Goal: Task Accomplishment & Management: Complete application form

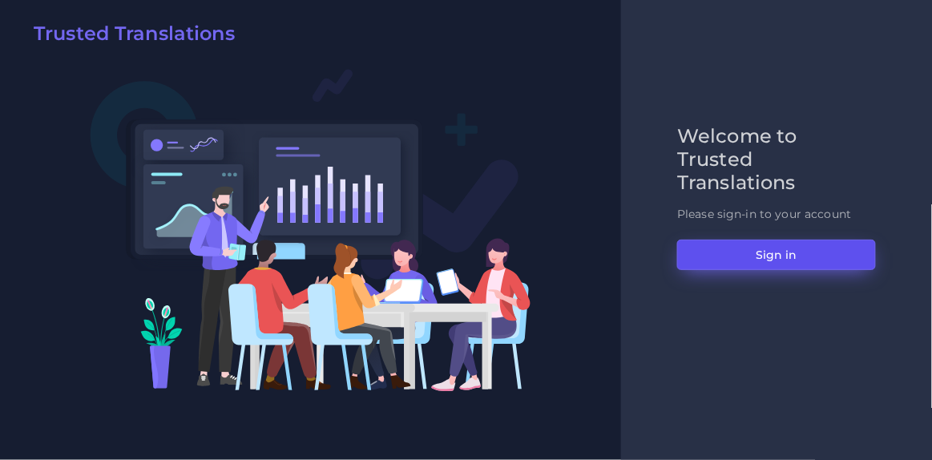
click at [720, 251] on button "Sign in" at bounding box center [776, 255] width 199 height 30
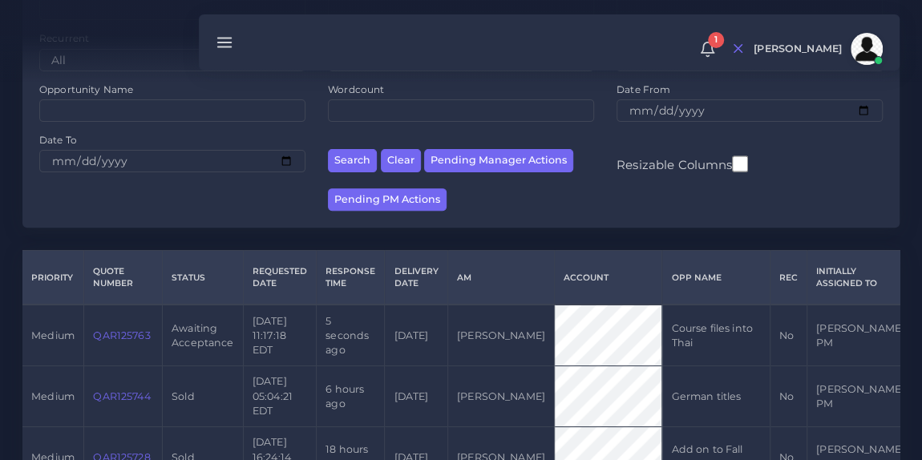
scroll to position [198, 0]
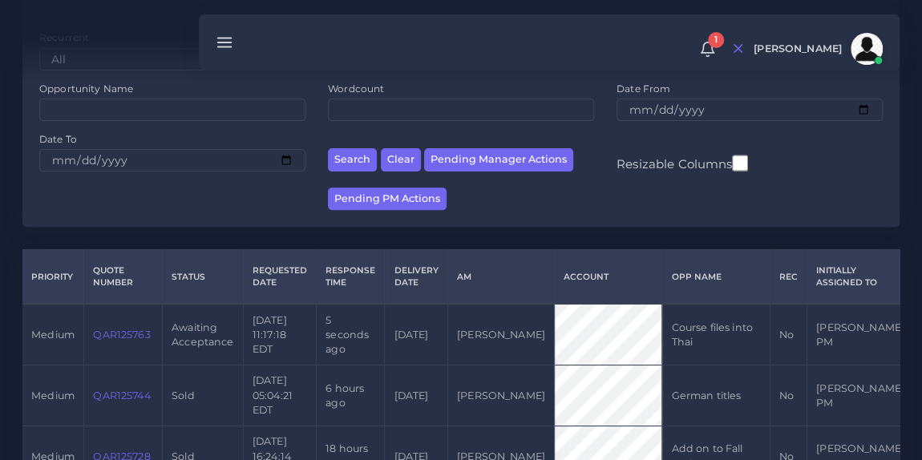
click at [111, 332] on link "QAR125763" at bounding box center [121, 335] width 57 height 12
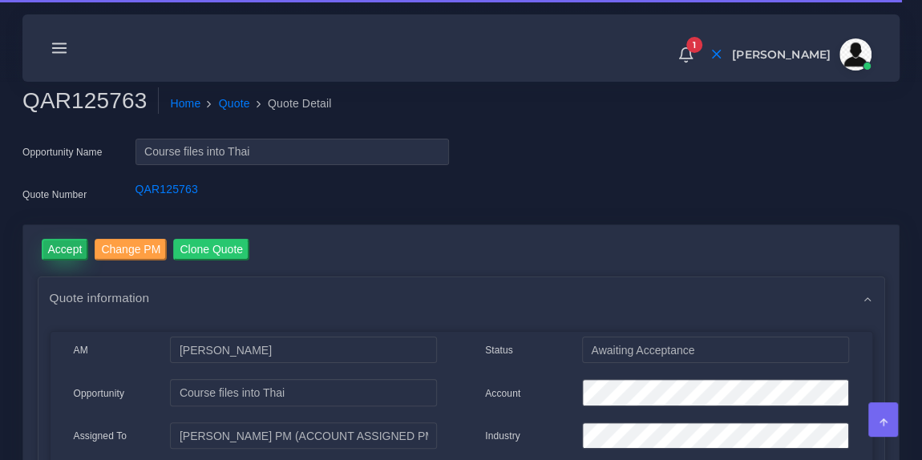
click at [68, 240] on input "Accept" at bounding box center [65, 250] width 47 height 22
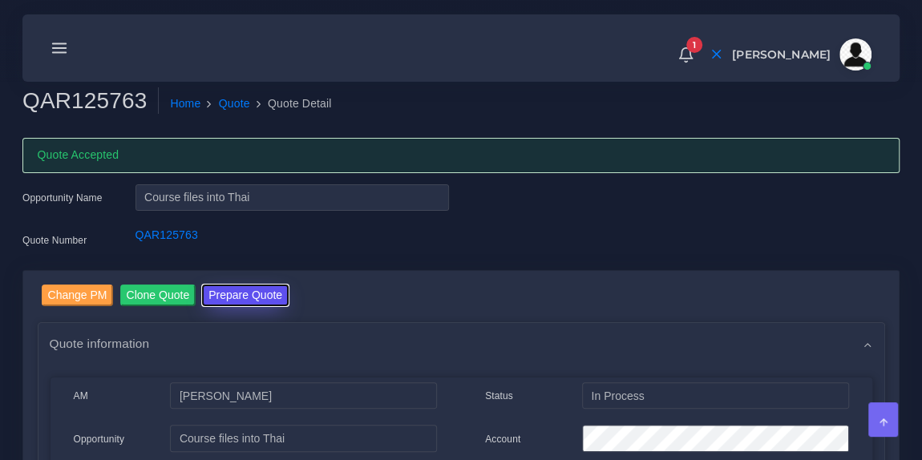
click at [227, 291] on button "Prepare Quote" at bounding box center [245, 296] width 87 height 22
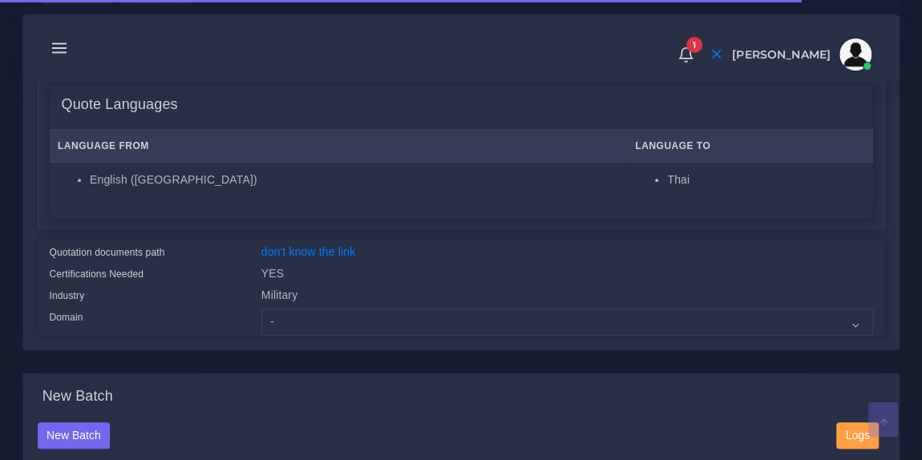
scroll to position [257, 0]
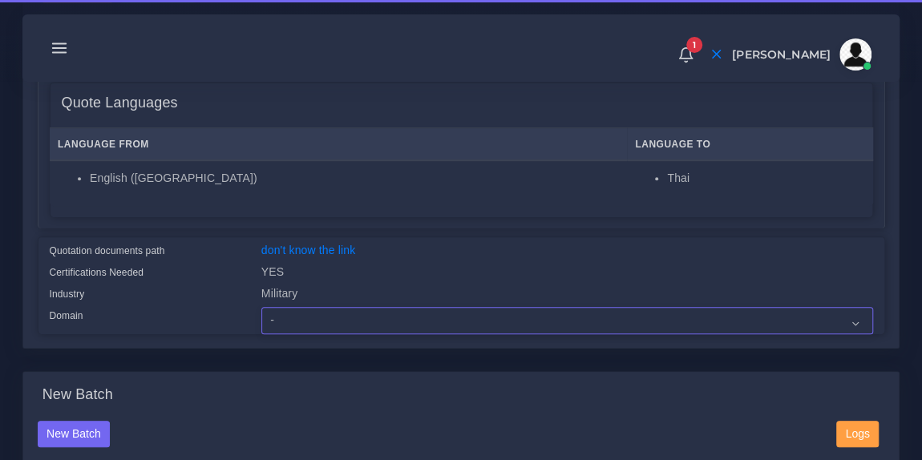
click at [297, 315] on select "- Advertising and Media Agriculture, Forestry and Fishing Architecture, Buildin…" at bounding box center [567, 320] width 612 height 27
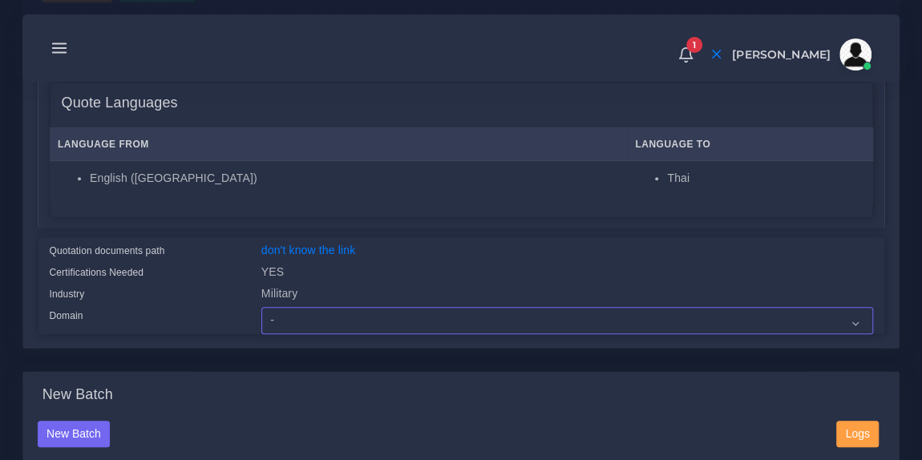
select select "Military"
click at [261, 307] on select "- Advertising and Media Agriculture, Forestry and Fishing Architecture, Buildin…" at bounding box center [567, 320] width 612 height 27
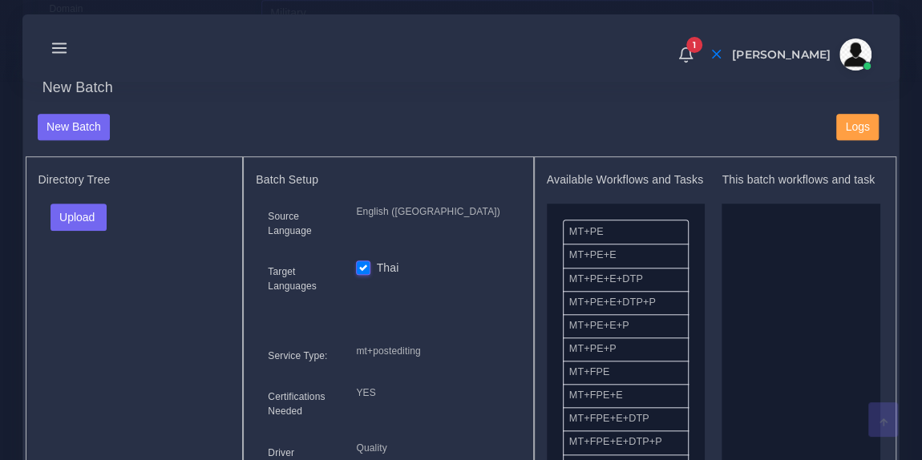
scroll to position [567, 0]
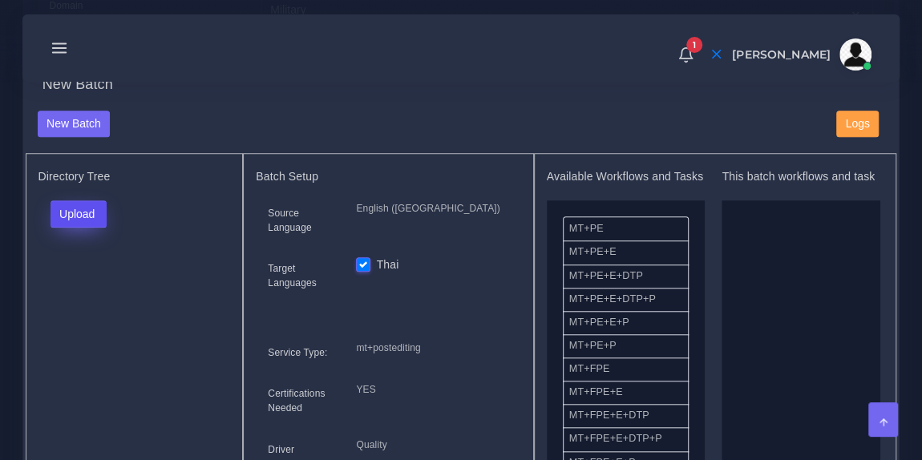
click at [91, 212] on button "Upload" at bounding box center [78, 213] width 57 height 27
click at [94, 272] on label "Files" at bounding box center [106, 274] width 111 height 20
drag, startPoint x: 610, startPoint y: 242, endPoint x: 769, endPoint y: 281, distance: 163.3
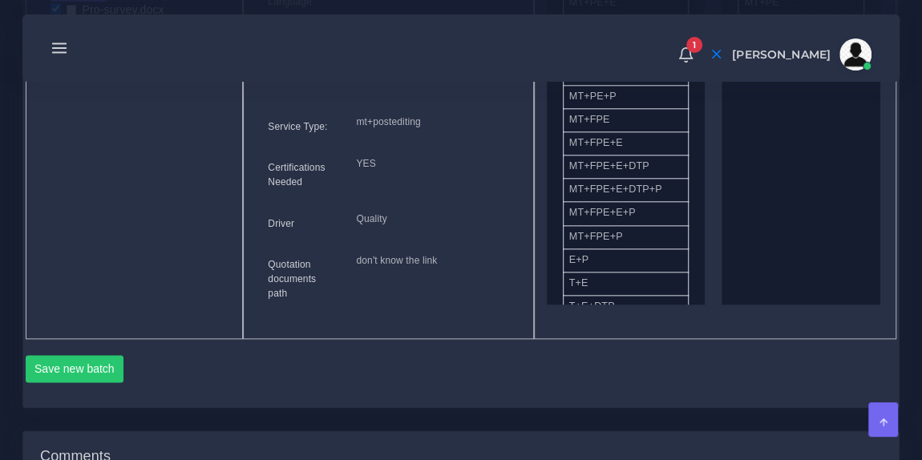
scroll to position [815, 0]
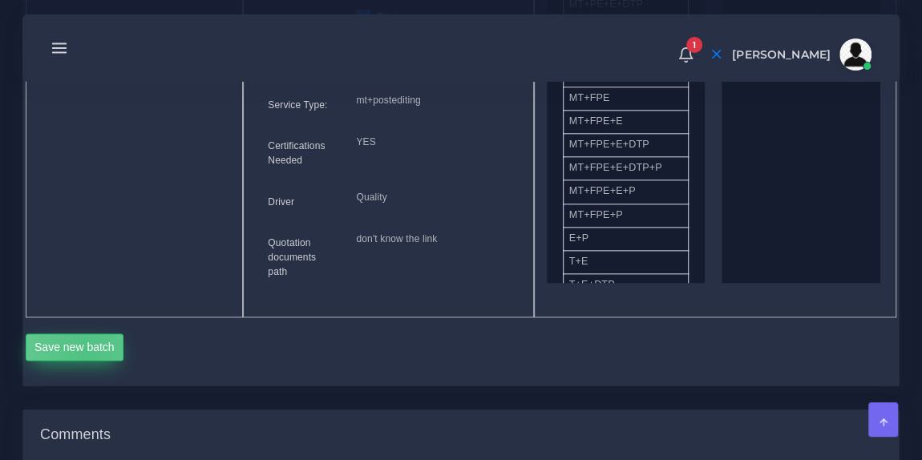
click at [87, 348] on button "Save new batch" at bounding box center [75, 346] width 99 height 27
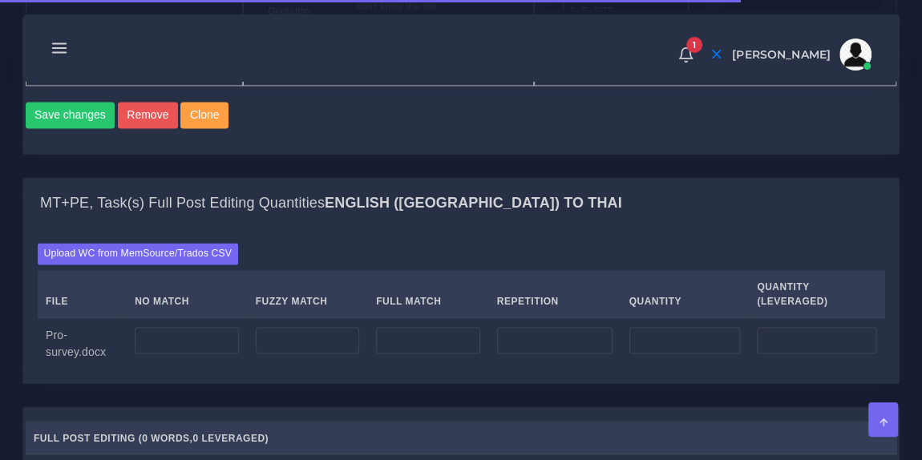
scroll to position [1089, 0]
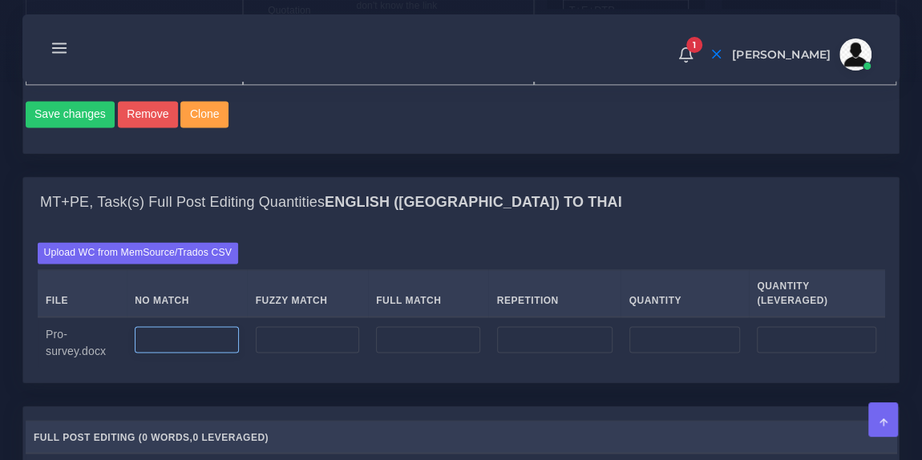
click at [178, 328] on input "number" at bounding box center [187, 339] width 104 height 27
type input "592"
click at [518, 338] on input "number" at bounding box center [554, 339] width 115 height 27
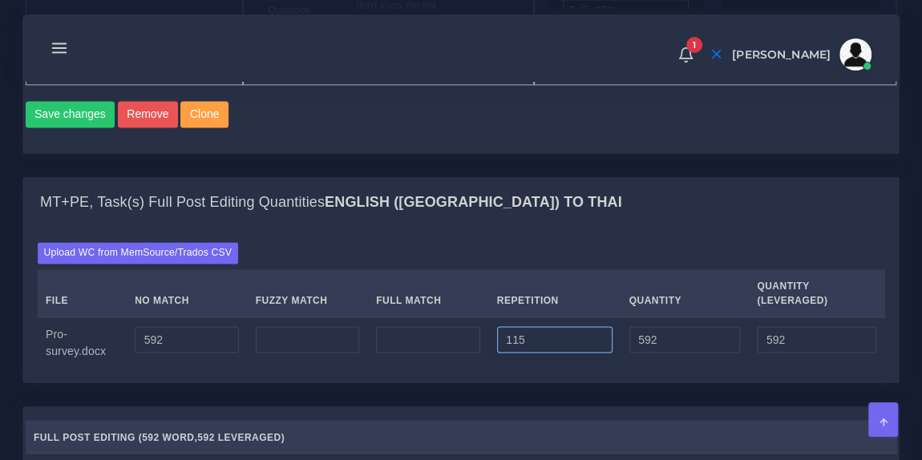
type input "115"
type input "707"
type input "620"
click at [470, 216] on div "MT+PE, Task(s) Full Post Editing Quantities English (US) TO Thai" at bounding box center [460, 202] width 875 height 51
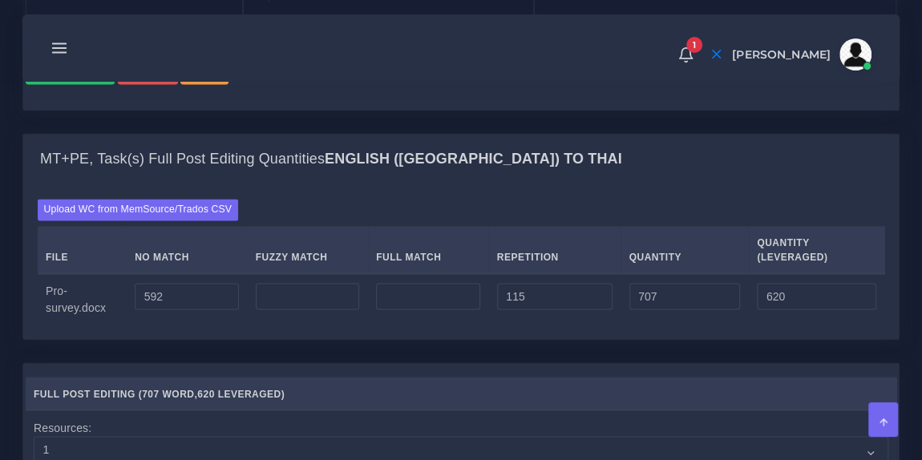
scroll to position [1133, 0]
click at [472, 331] on div "Upload WC from MemSource/Trados CSV File No Match Fuzzy Match Full Match Repeti…" at bounding box center [460, 261] width 875 height 154
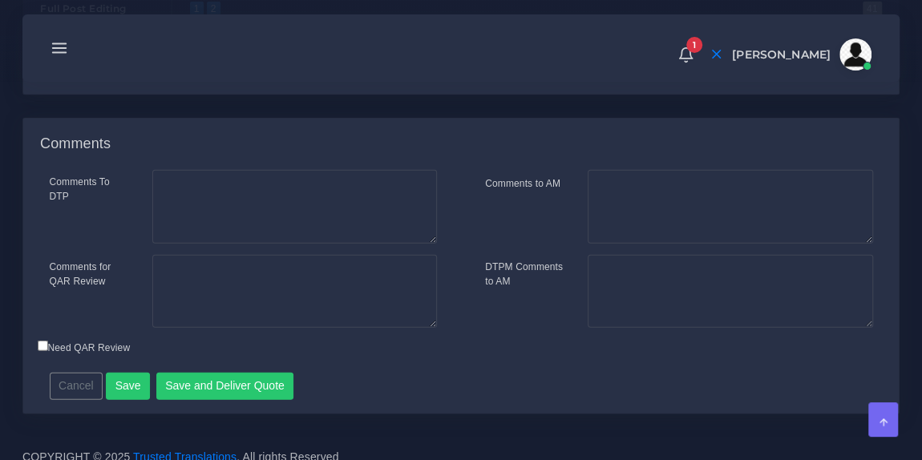
scroll to position [1771, 0]
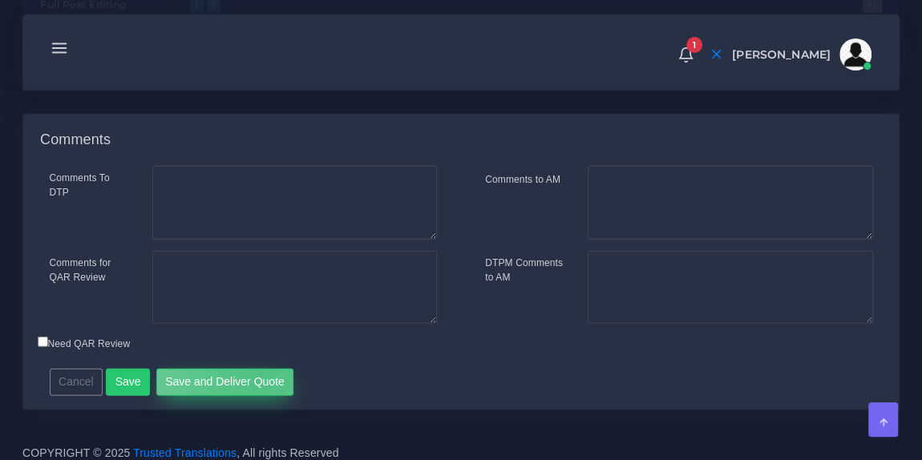
click at [252, 369] on button "Save and Deliver Quote" at bounding box center [225, 382] width 138 height 27
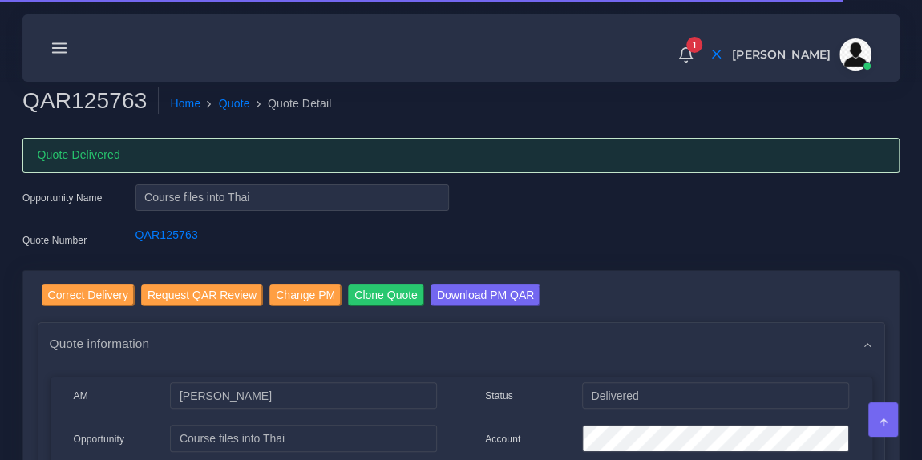
click at [59, 48] on line at bounding box center [60, 48] width 14 height 0
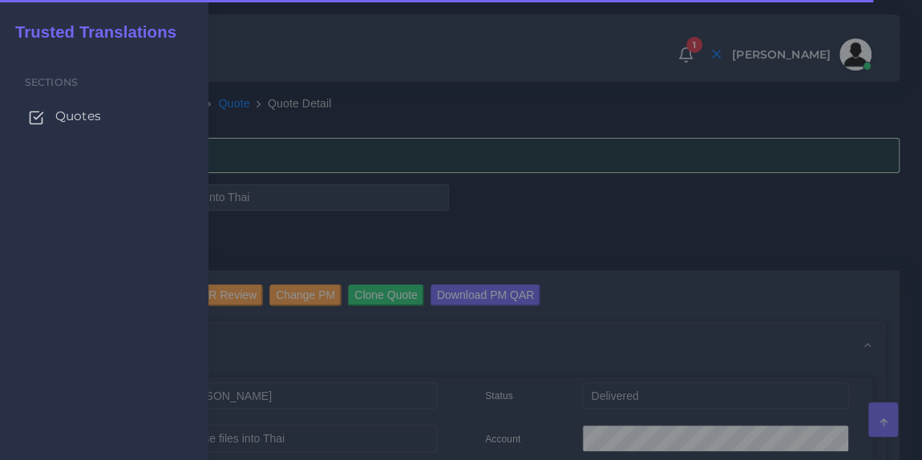
click at [77, 119] on span "Quotes" at bounding box center [78, 116] width 46 height 18
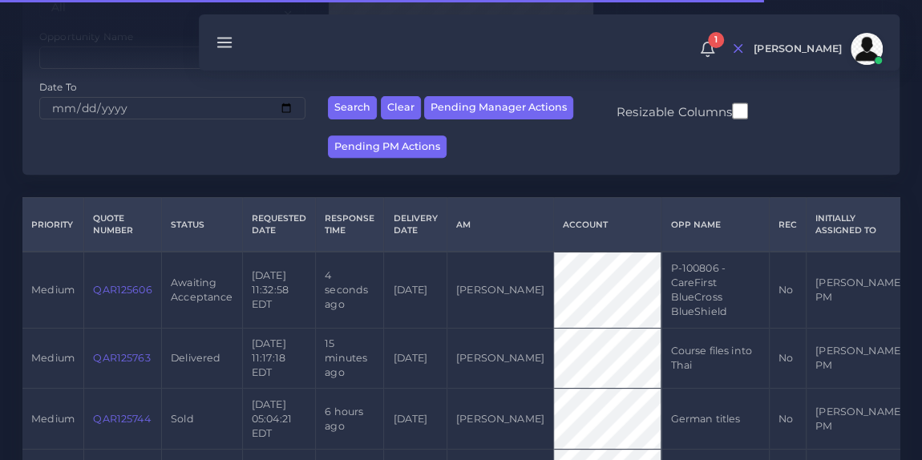
scroll to position [250, 0]
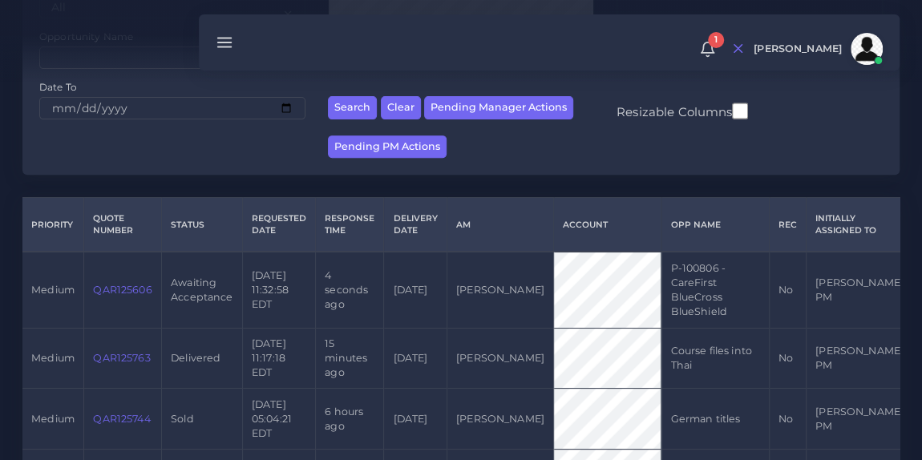
click at [119, 292] on link "QAR125606" at bounding box center [122, 290] width 59 height 12
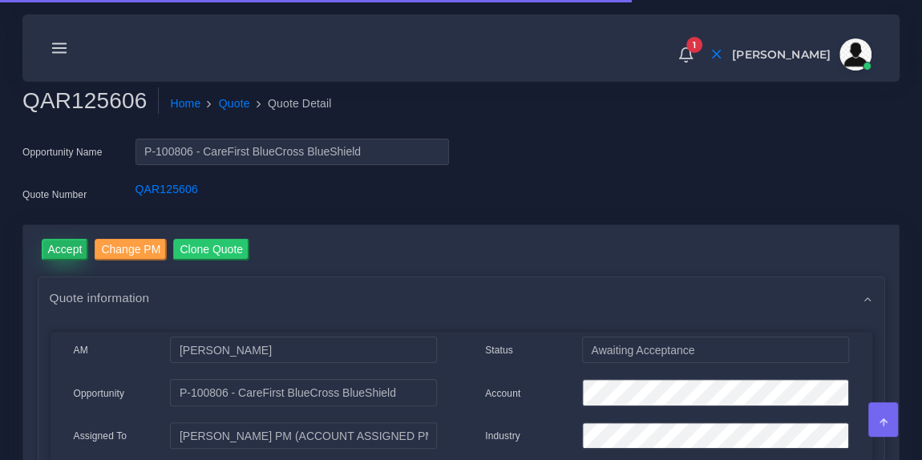
click at [74, 247] on input "Accept" at bounding box center [65, 250] width 47 height 22
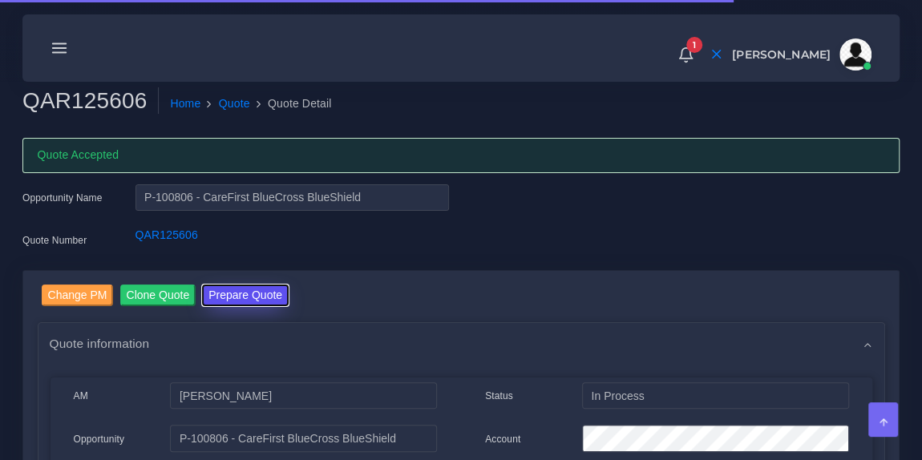
click at [224, 293] on button "Prepare Quote" at bounding box center [245, 296] width 87 height 22
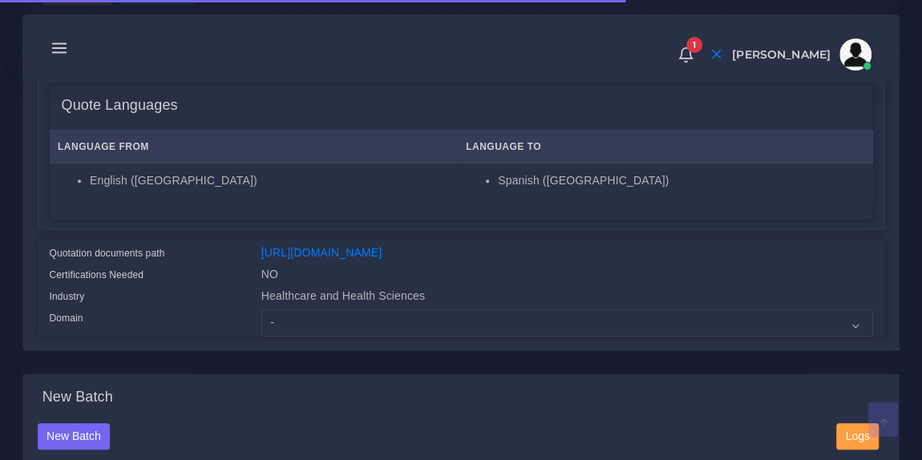
scroll to position [256, 0]
click at [317, 348] on div "Change PM Clone Quote Quote information AM Ana Whitby Opportunity Status" at bounding box center [460, 160] width 875 height 381
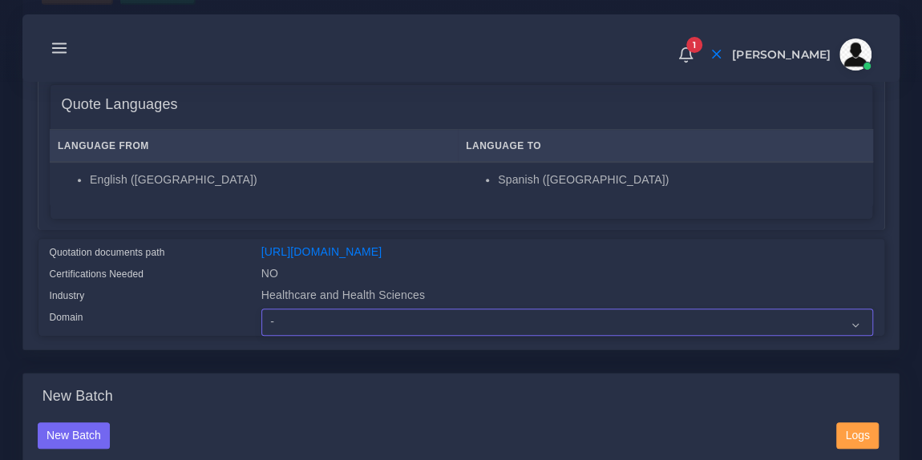
click at [342, 325] on select "- Advertising and Media Agriculture, Forestry and Fishing Architecture, Buildin…" at bounding box center [567, 322] width 612 height 27
select select "Healthcare and Health Sciences"
click at [261, 318] on select "- Advertising and Media Agriculture, Forestry and Fishing Architecture, Buildin…" at bounding box center [567, 322] width 612 height 27
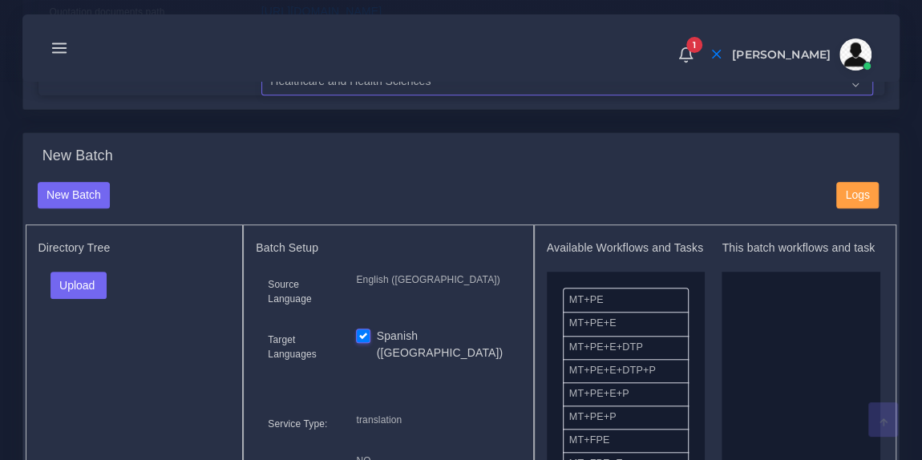
scroll to position [523, 0]
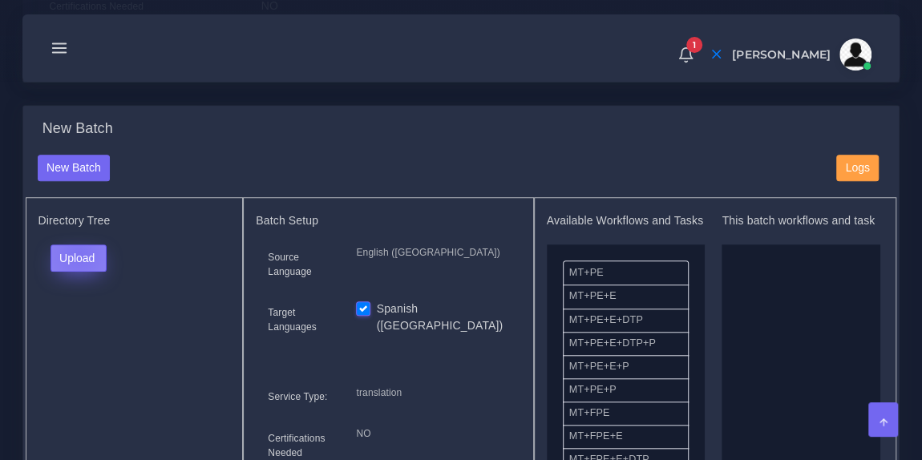
click at [77, 263] on button "Upload" at bounding box center [78, 257] width 57 height 27
click at [95, 327] on label "Files" at bounding box center [106, 318] width 111 height 20
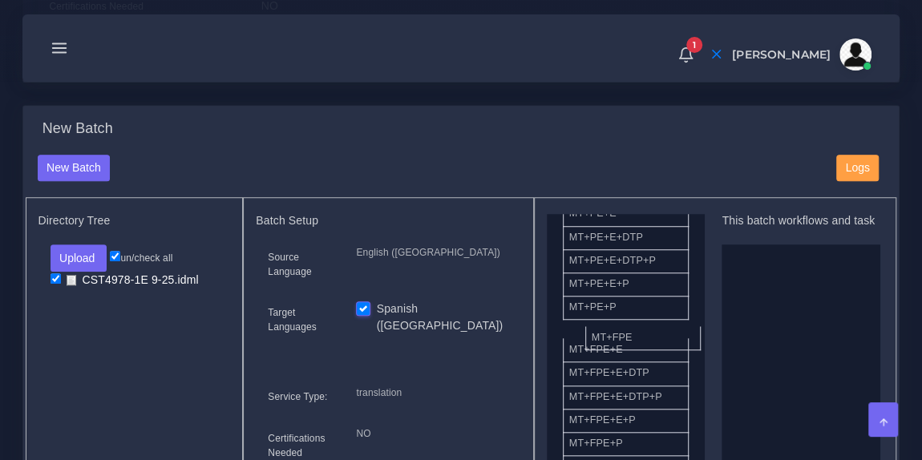
drag, startPoint x: 636, startPoint y: 350, endPoint x: 795, endPoint y: 334, distance: 160.3
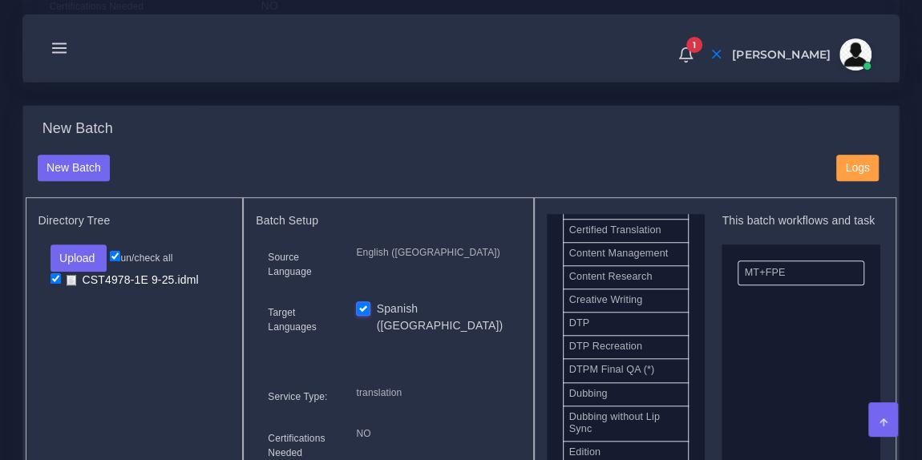
scroll to position [491, 0]
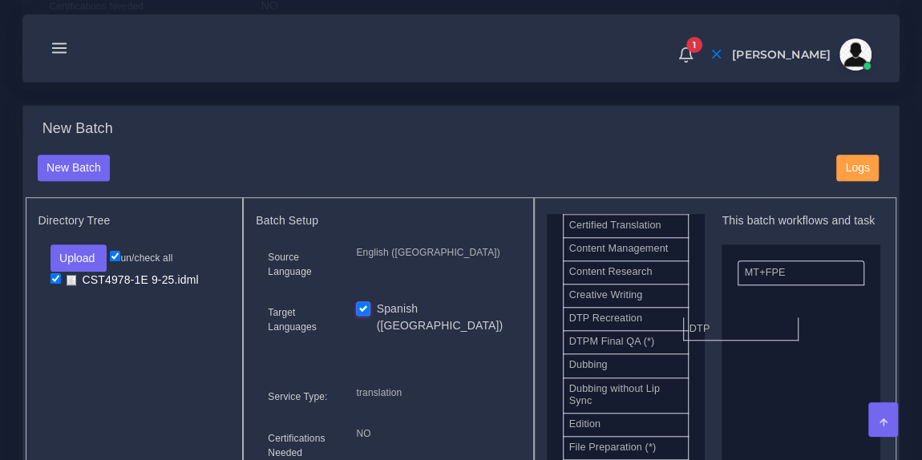
drag, startPoint x: 637, startPoint y: 331, endPoint x: 791, endPoint y: 343, distance: 154.4
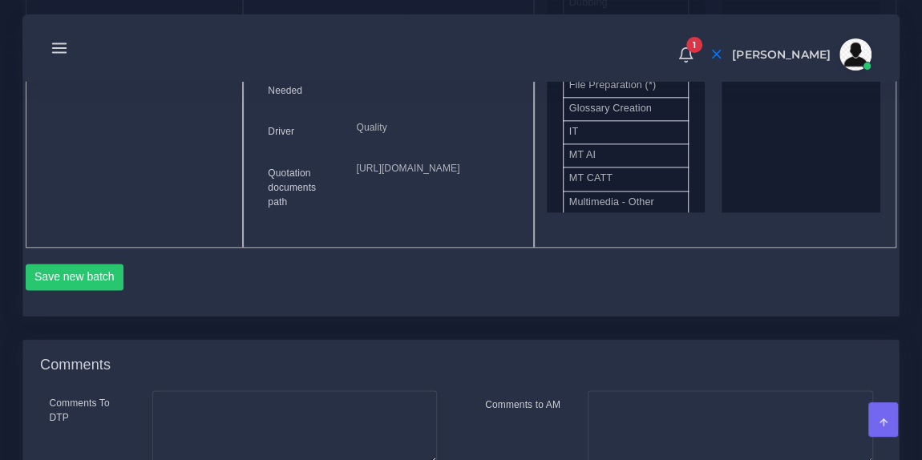
scroll to position [887, 0]
click at [88, 289] on button "Save new batch" at bounding box center [75, 275] width 99 height 27
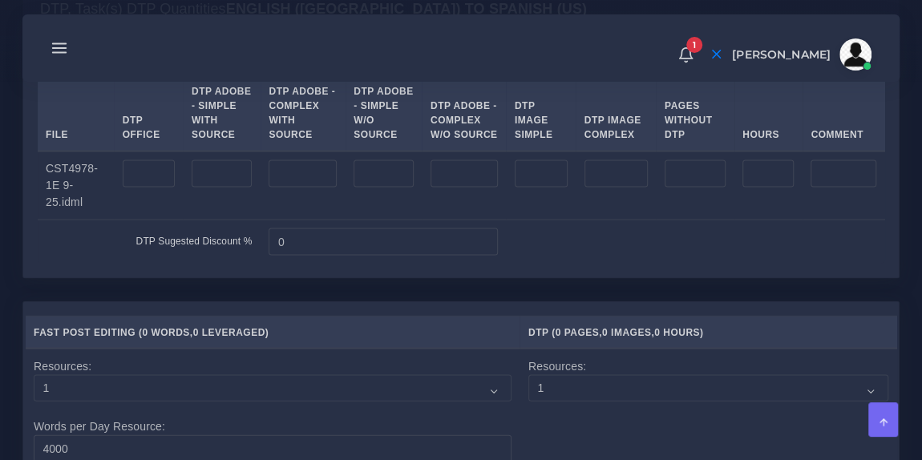
scroll to position [1518, 0]
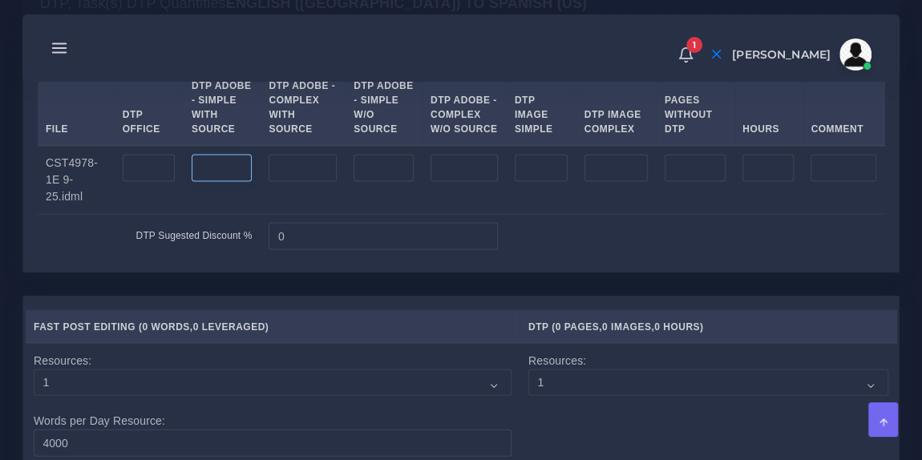
click at [227, 181] on input "number" at bounding box center [222, 167] width 60 height 27
type input "2"
click at [283, 181] on input "number" at bounding box center [302, 167] width 68 height 27
type input "2"
click at [205, 181] on input "number" at bounding box center [222, 167] width 60 height 27
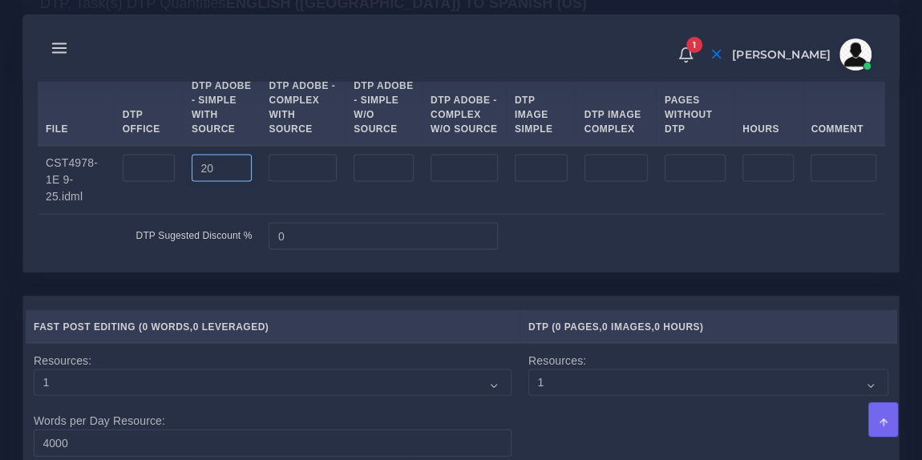
type input "20"
click at [417, 122] on div "Split Quantity Split! File DTP Office DTP Adobe - Simple With Source DTP Adobe …" at bounding box center [461, 149] width 847 height 215
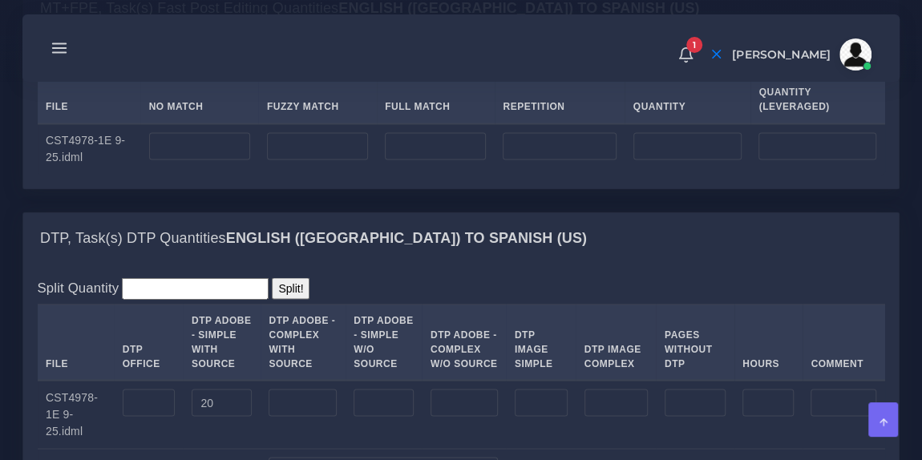
scroll to position [1267, 0]
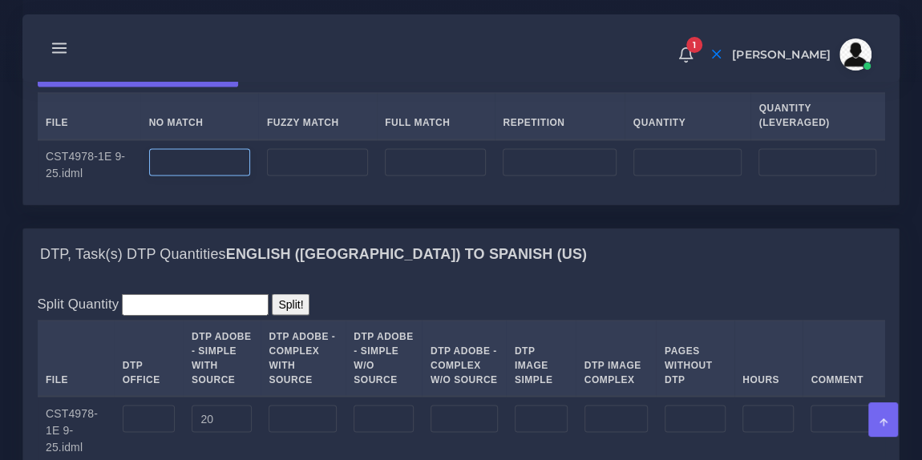
click at [226, 176] on input "number" at bounding box center [199, 161] width 101 height 27
type input "744"
click at [333, 176] on input "number" at bounding box center [317, 161] width 101 height 27
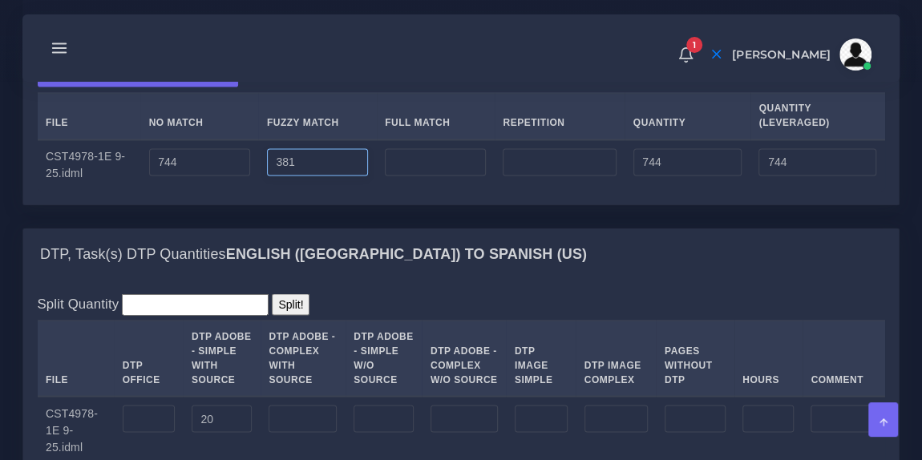
type input "381"
type input "1125"
type input "934"
click at [424, 176] on input "number" at bounding box center [435, 161] width 101 height 27
type input "2199"
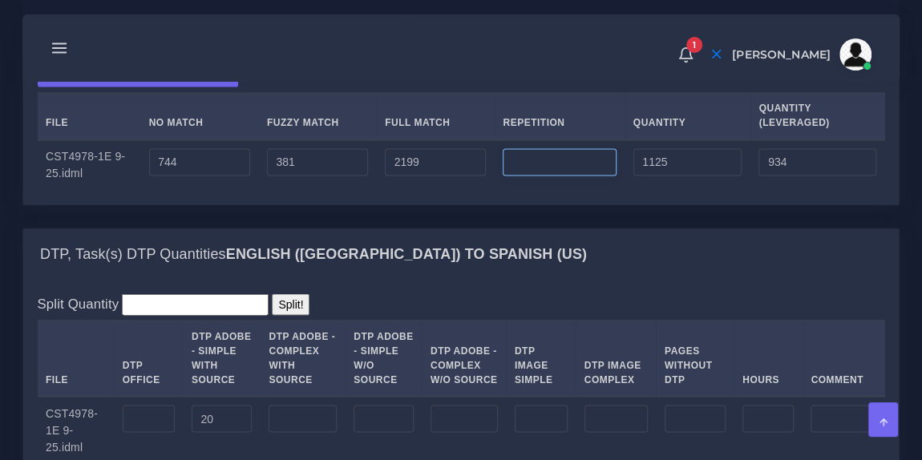
type input "3324"
type input "1484"
click at [540, 176] on input "number" at bounding box center [559, 161] width 113 height 27
type input "0"
type input "165"
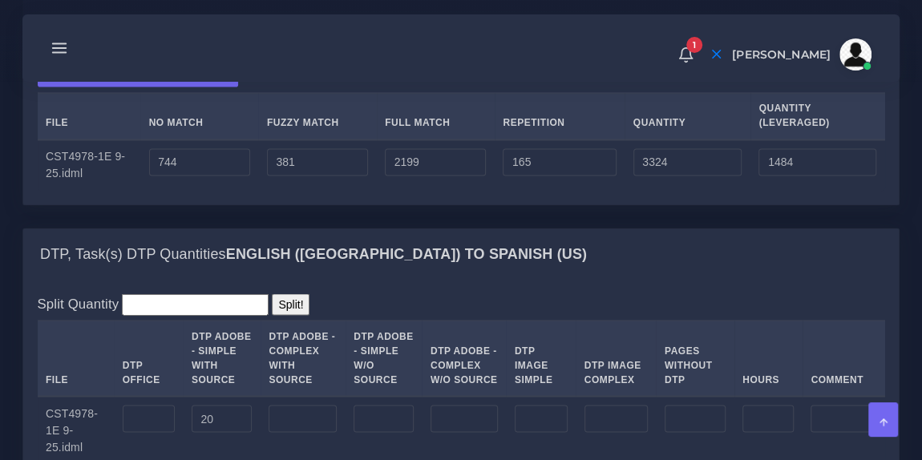
type input "3489"
type input "1525"
click at [616, 128] on div "Upload WC from MemSource/Trados CSV File No Match Fuzzy Match Full Match Repeti…" at bounding box center [460, 127] width 875 height 154
click at [339, 176] on input "381" at bounding box center [317, 161] width 101 height 27
type input "384"
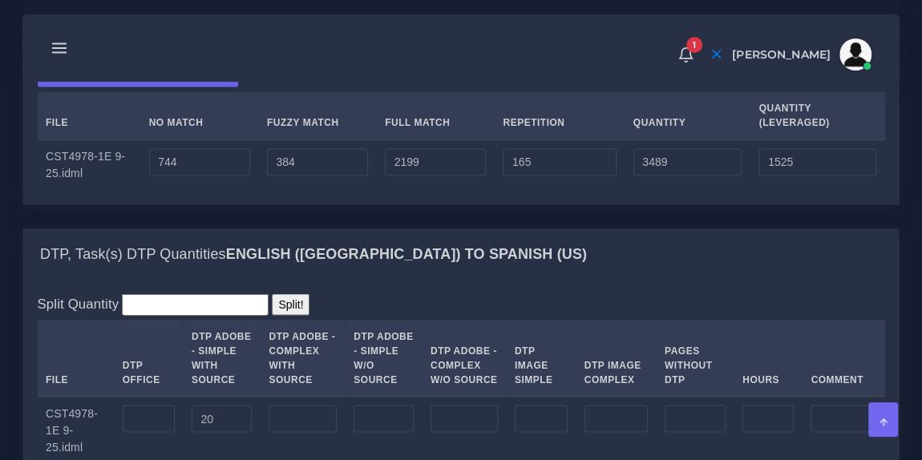
type input "3492"
type input "1527"
click at [378, 133] on div "Upload WC from MemSource/Trados CSV File No Match Fuzzy Match Full Match Repeti…" at bounding box center [460, 127] width 875 height 154
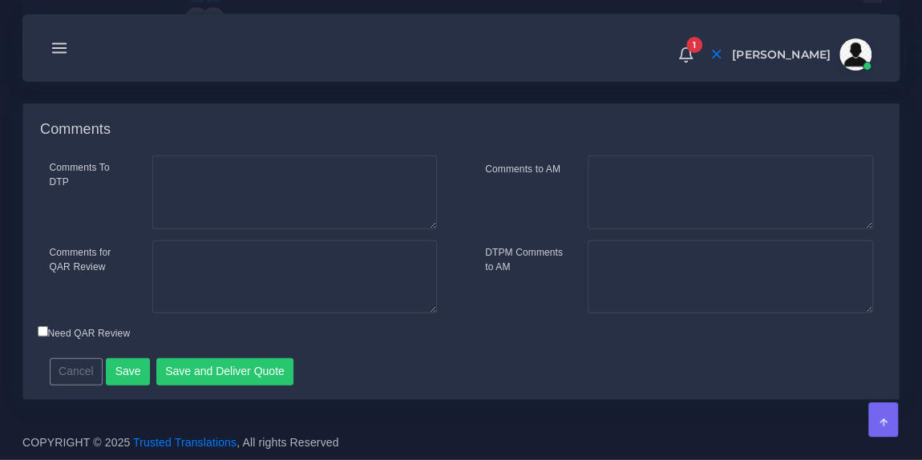
scroll to position [2243, 0]
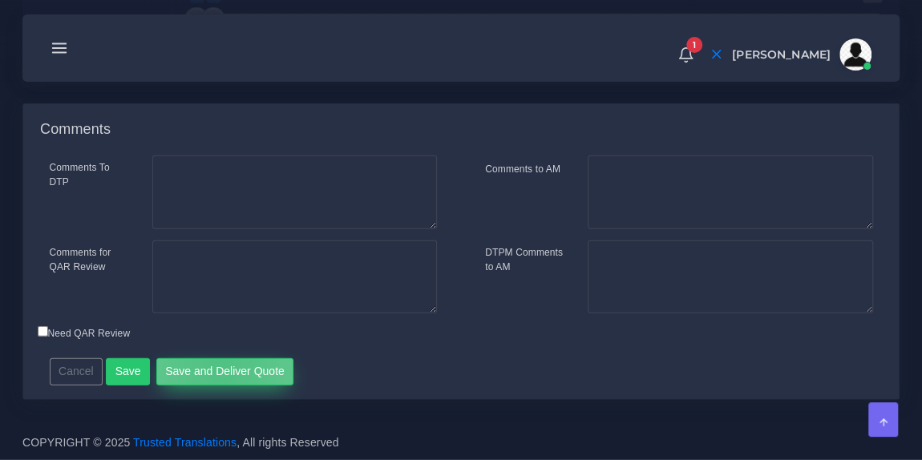
click at [215, 370] on button "Save and Deliver Quote" at bounding box center [225, 371] width 138 height 27
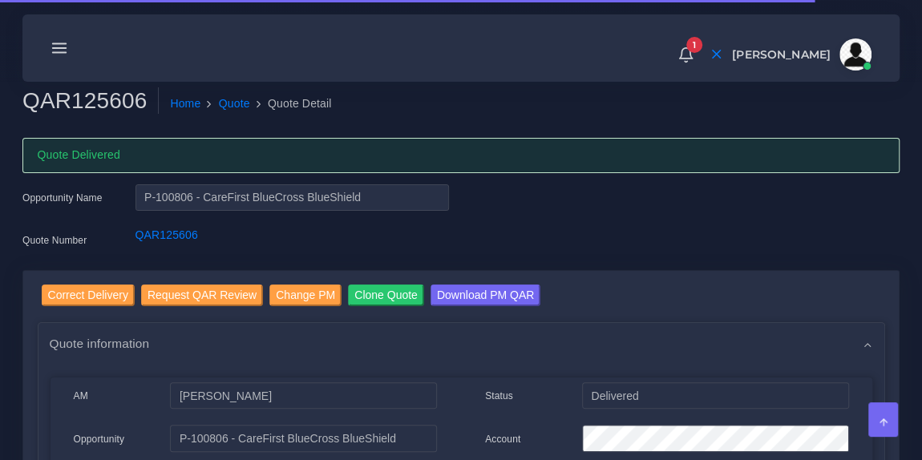
click at [60, 48] on line at bounding box center [60, 48] width 14 height 0
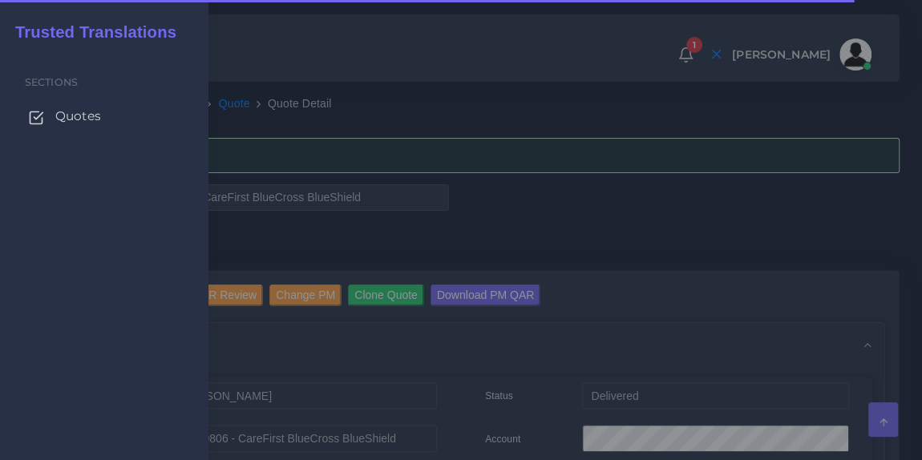
click at [75, 128] on link "Quotes" at bounding box center [104, 116] width 184 height 34
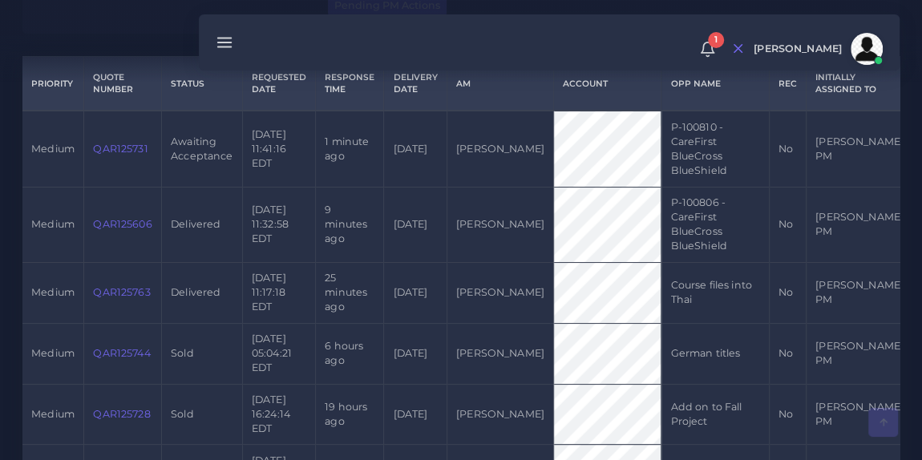
scroll to position [418, 0]
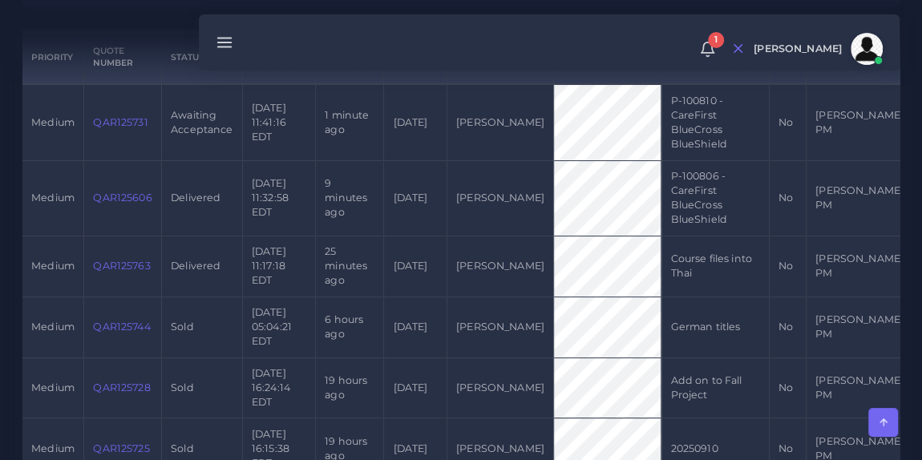
click at [107, 125] on link "QAR125731" at bounding box center [120, 122] width 55 height 12
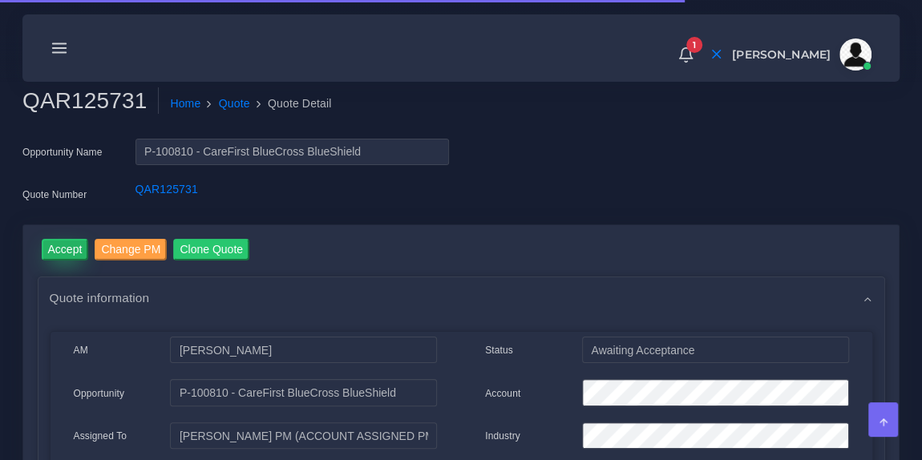
click at [62, 245] on input "Accept" at bounding box center [65, 250] width 47 height 22
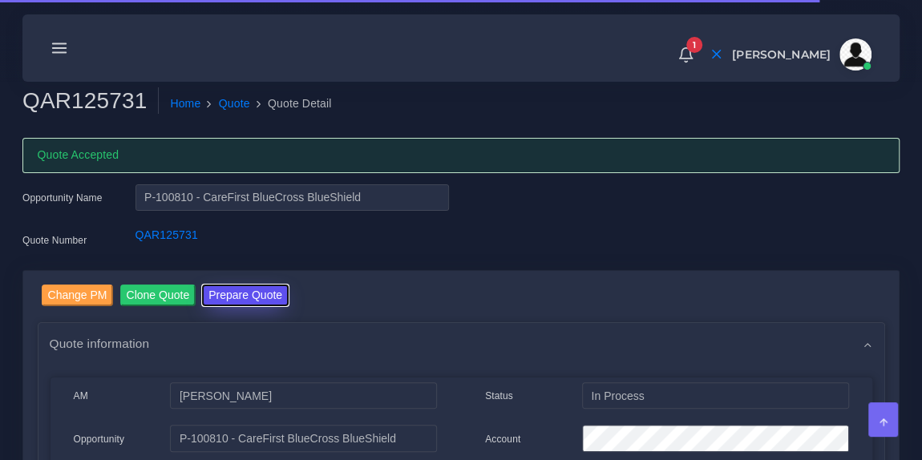
click at [232, 293] on button "Prepare Quote" at bounding box center [245, 296] width 87 height 22
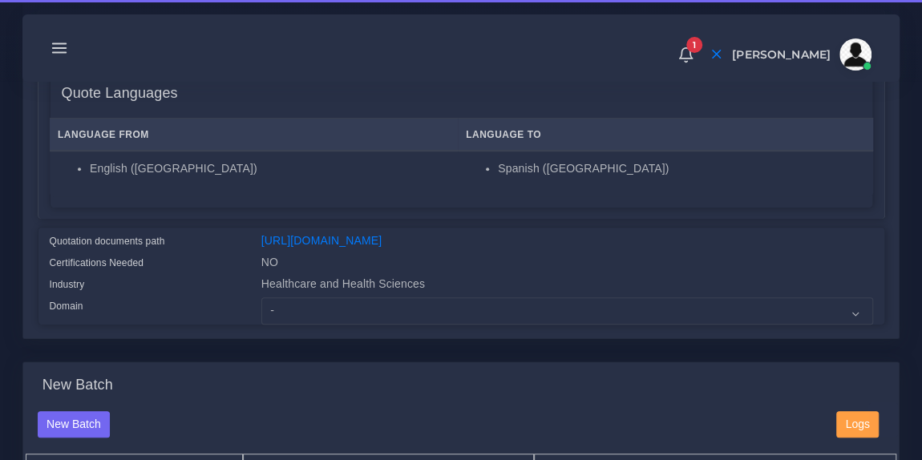
scroll to position [307, 0]
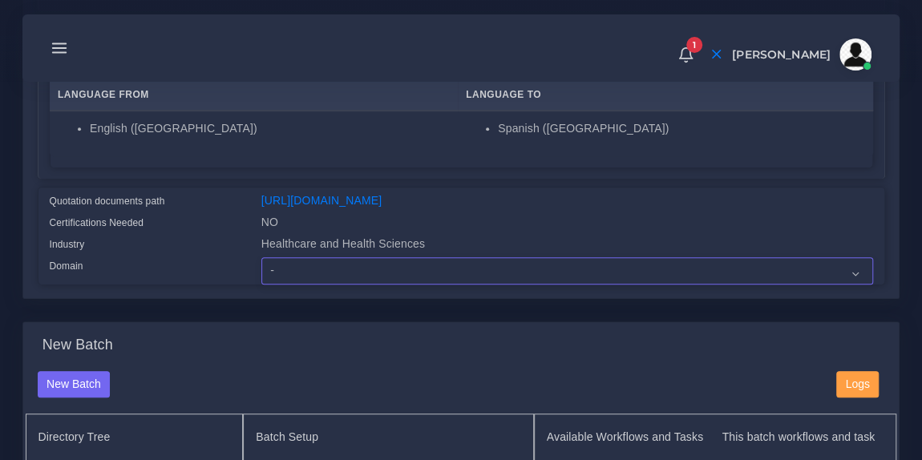
click at [335, 280] on select "- Advertising and Media Agriculture, Forestry and Fishing Architecture, Buildin…" at bounding box center [567, 270] width 612 height 27
select select "Healthcare and Health Sciences"
click at [261, 268] on select "- Advertising and Media Agriculture, Forestry and Fishing Architecture, Buildin…" at bounding box center [567, 270] width 612 height 27
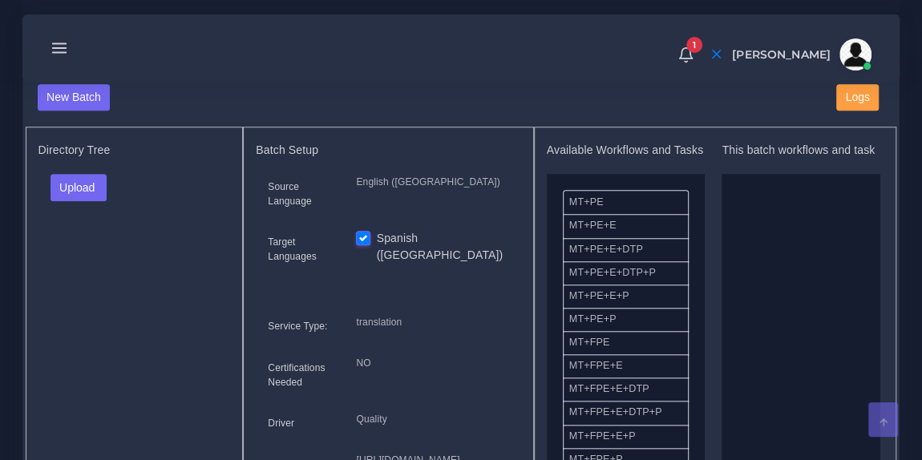
scroll to position [598, 0]
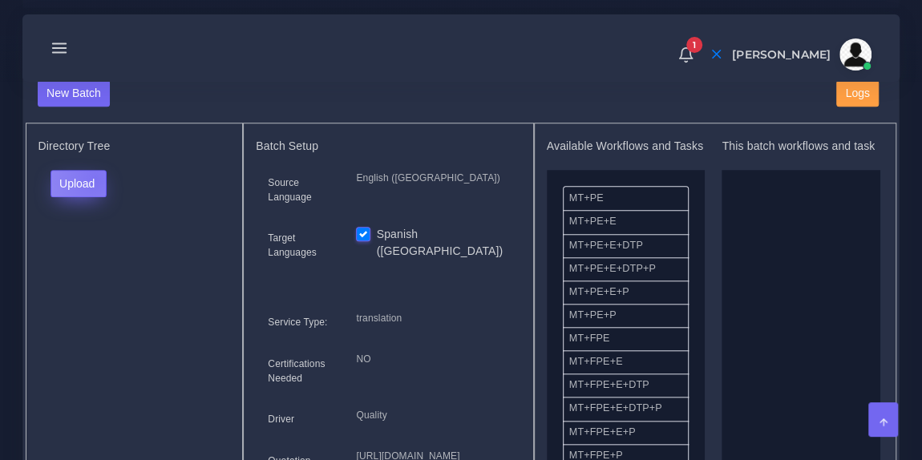
click at [95, 188] on button "Upload" at bounding box center [78, 183] width 57 height 27
click at [102, 253] on label "Files" at bounding box center [106, 243] width 111 height 20
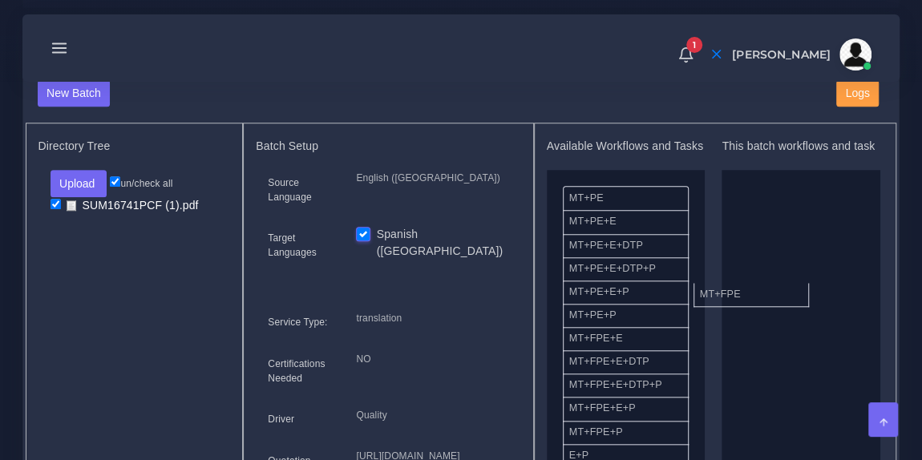
drag, startPoint x: 636, startPoint y: 356, endPoint x: 774, endPoint y: 297, distance: 150.5
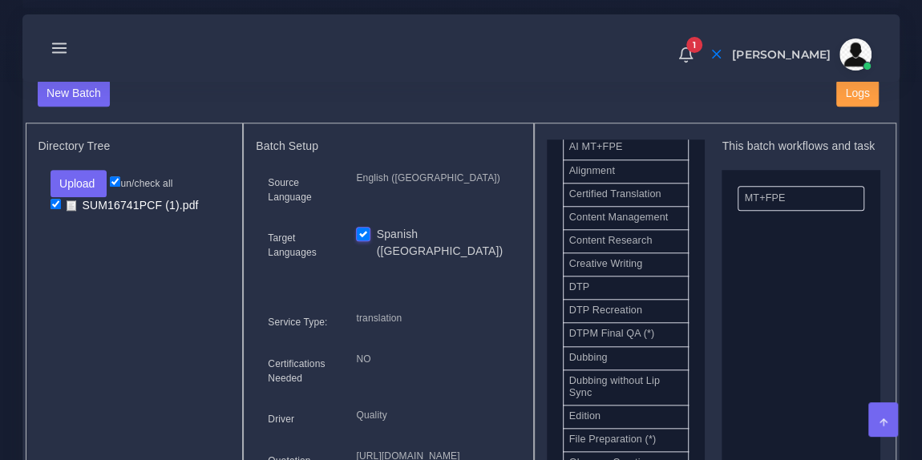
scroll to position [450, 0]
drag, startPoint x: 636, startPoint y: 300, endPoint x: 791, endPoint y: 292, distance: 155.7
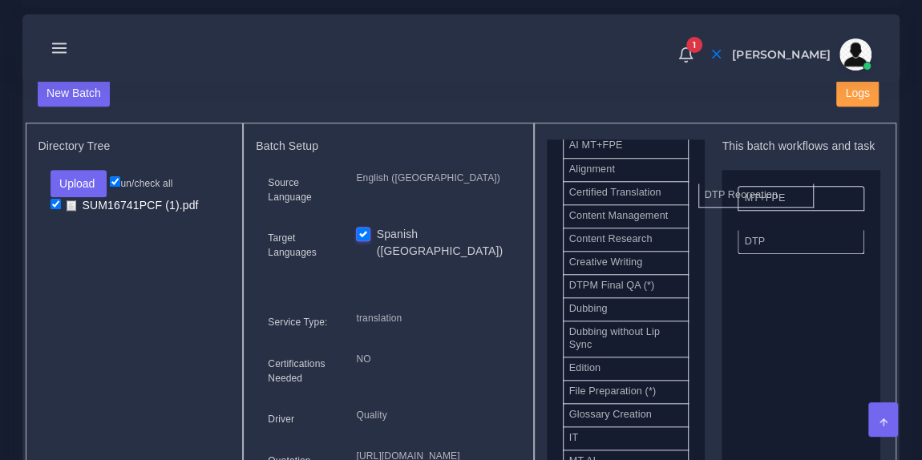
drag, startPoint x: 662, startPoint y: 296, endPoint x: 803, endPoint y: 196, distance: 172.6
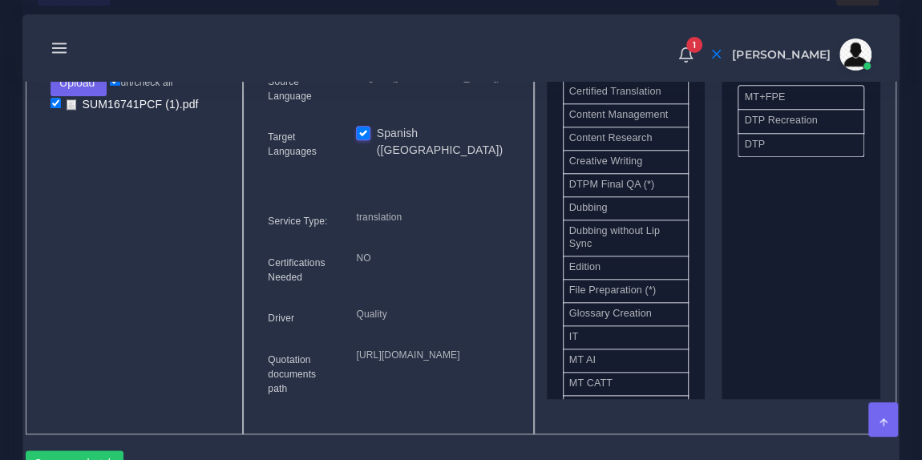
scroll to position [701, 0]
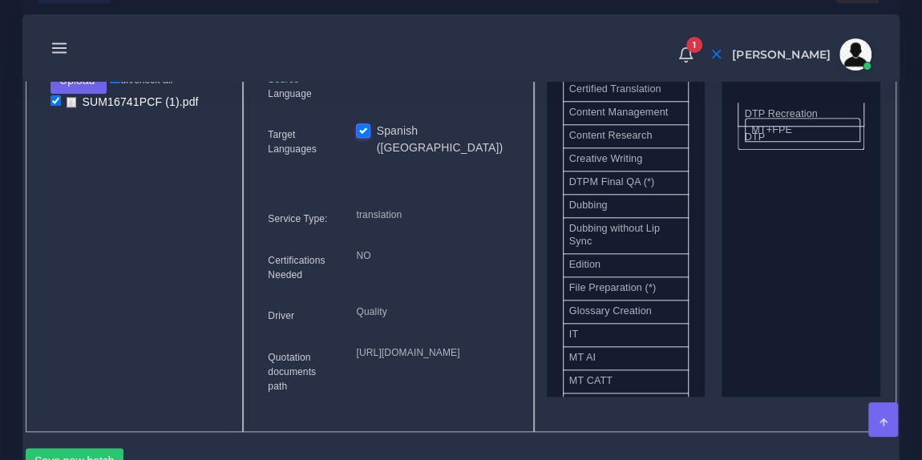
drag, startPoint x: 785, startPoint y: 114, endPoint x: 793, endPoint y: 139, distance: 26.1
drag, startPoint x: 784, startPoint y: 135, endPoint x: 777, endPoint y: 103, distance: 32.7
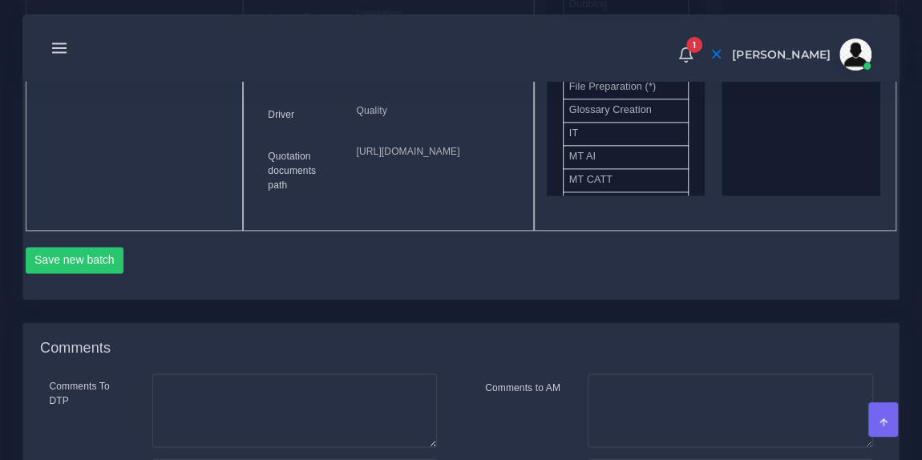
scroll to position [907, 0]
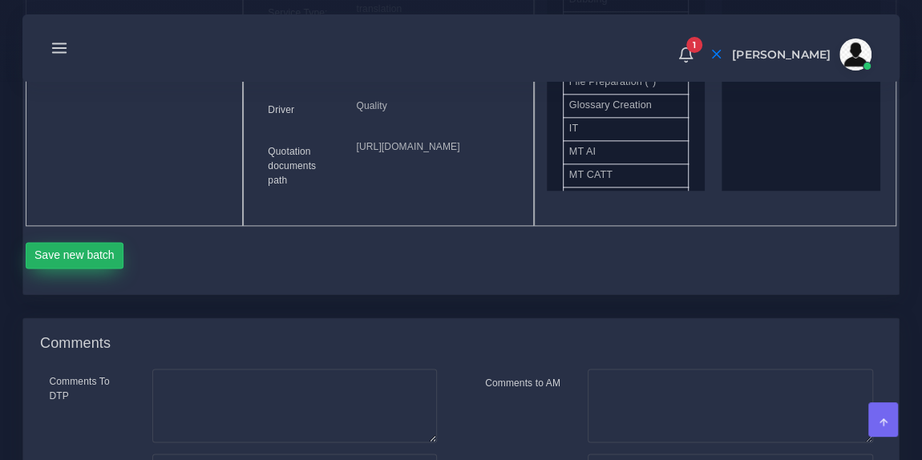
click at [87, 269] on button "Save new batch" at bounding box center [75, 255] width 99 height 27
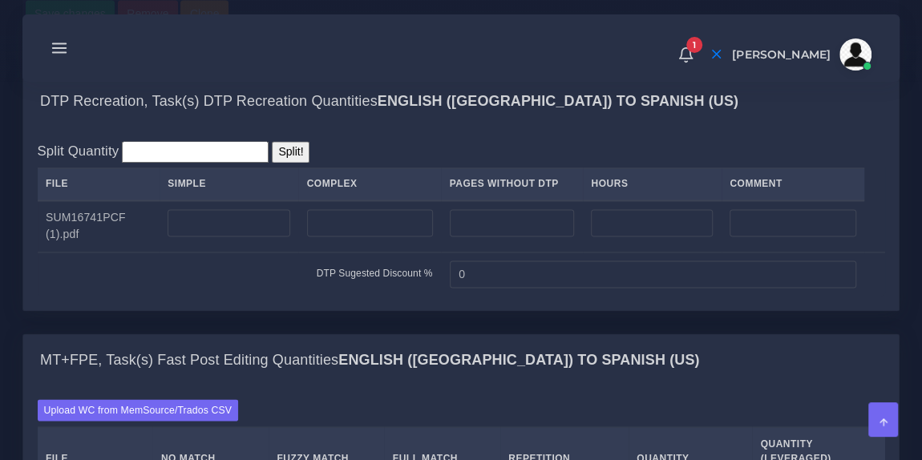
scroll to position [1201, 0]
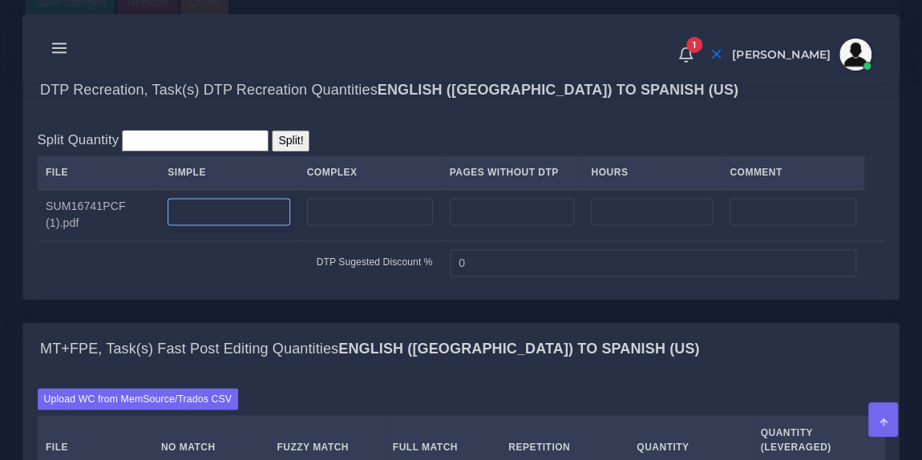
click at [259, 225] on input "number" at bounding box center [229, 211] width 122 height 27
type input "3"
click at [251, 285] on td "DTP Sugested Discount %" at bounding box center [240, 262] width 404 height 44
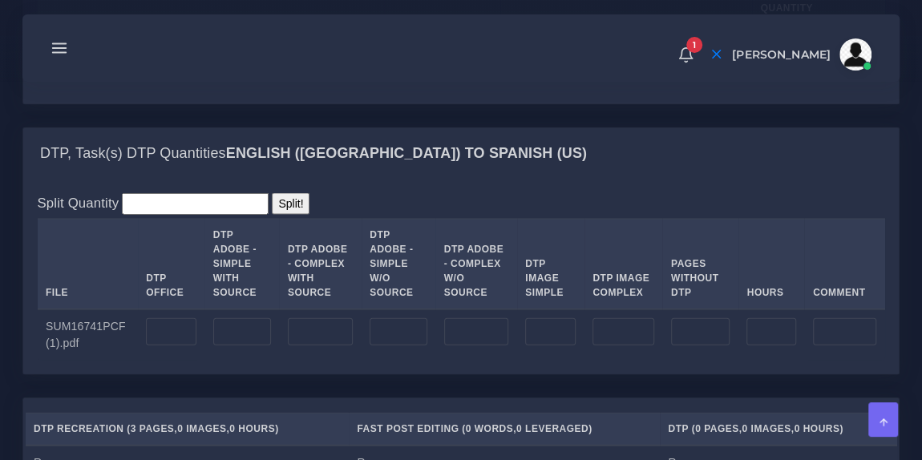
scroll to position [1643, 0]
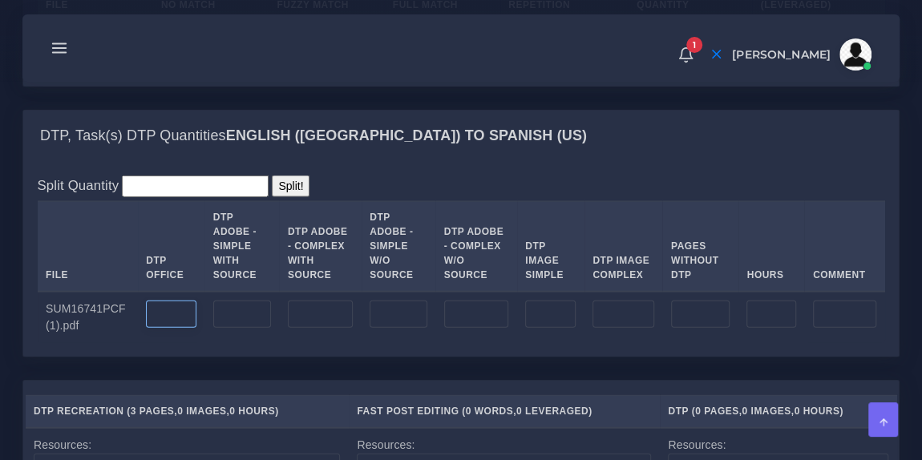
click at [171, 328] on input "number" at bounding box center [171, 314] width 50 height 27
type input "3"
click at [199, 357] on div "Split Quantity Split! File DTP Office DTP Adobe - Simple With Source DTP Adobe …" at bounding box center [460, 259] width 875 height 196
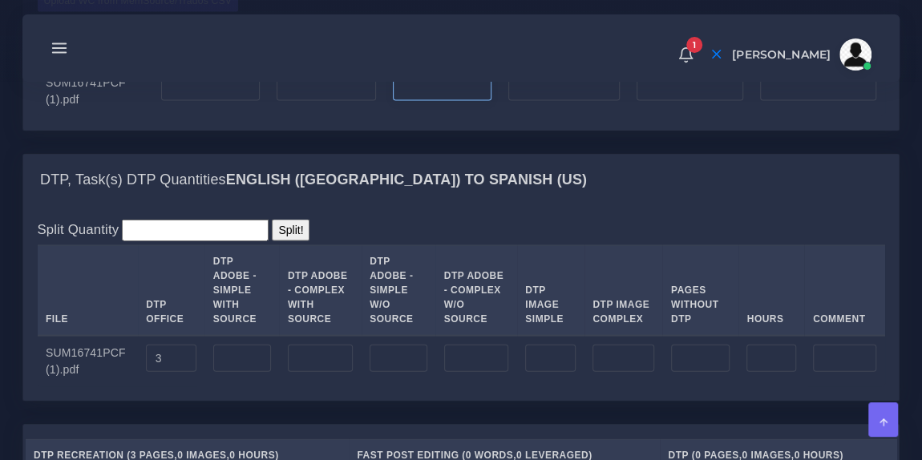
click at [438, 102] on input "number" at bounding box center [442, 88] width 99 height 27
type input "1221"
type input "305"
click at [229, 102] on input "number" at bounding box center [210, 88] width 99 height 27
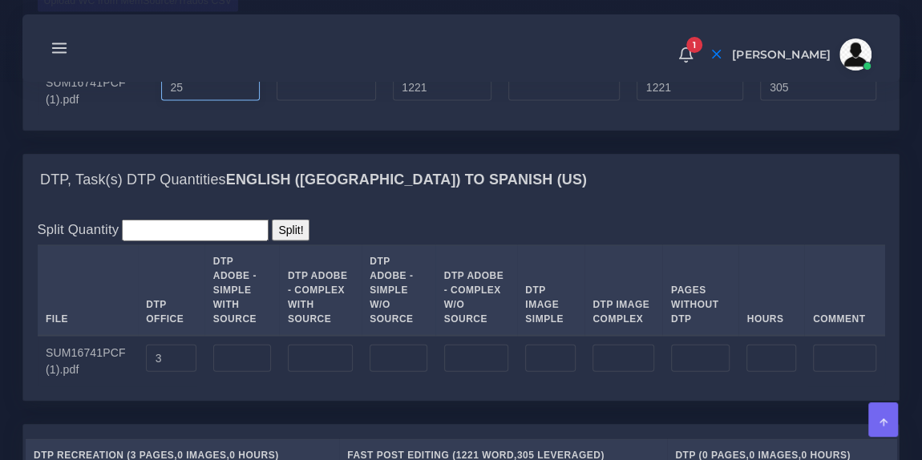
type input "25"
type input "1246"
type input "330"
click at [294, 102] on input "number" at bounding box center [326, 88] width 99 height 27
type input "0"
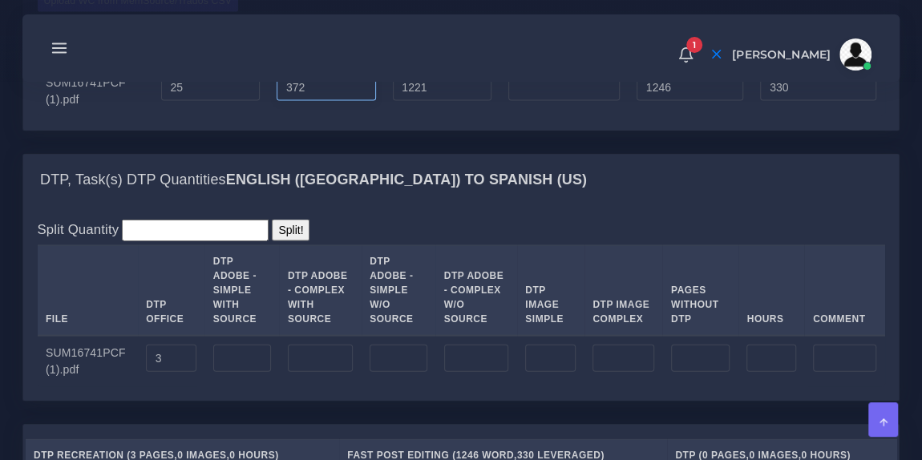
type input "372"
type input "1618"
type input "516"
click at [392, 62] on div "1 Notifications 1 New Driver Update: Extra Quality renamed to Quality Changed" at bounding box center [461, 48] width 854 height 56
click at [559, 102] on input "number" at bounding box center [563, 88] width 111 height 27
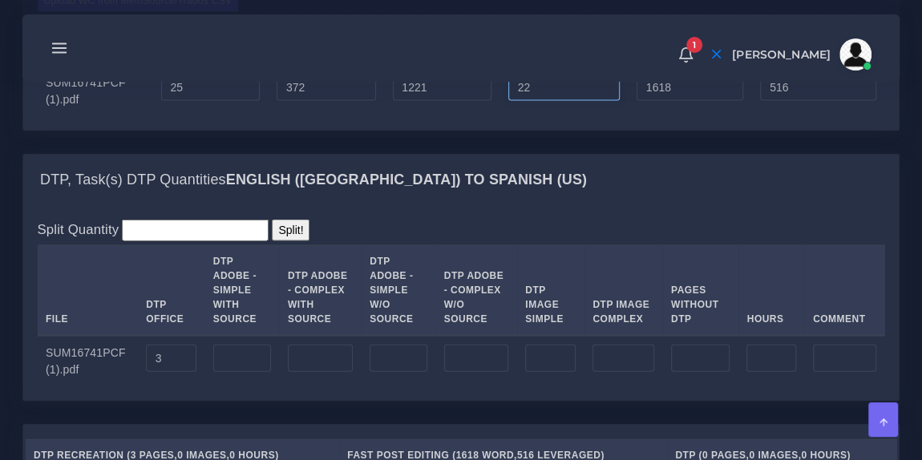
type input "22"
type input "1640"
type input "521"
click at [557, 116] on td "22" at bounding box center [564, 90] width 128 height 51
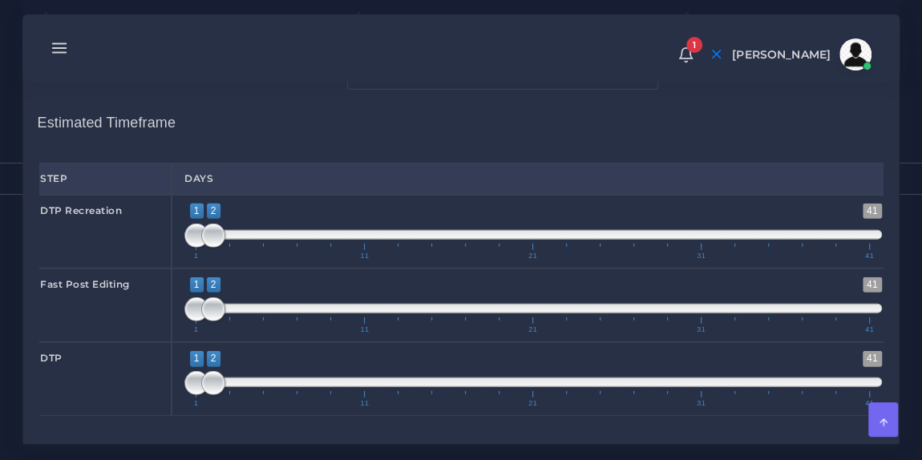
scroll to position [2525, 0]
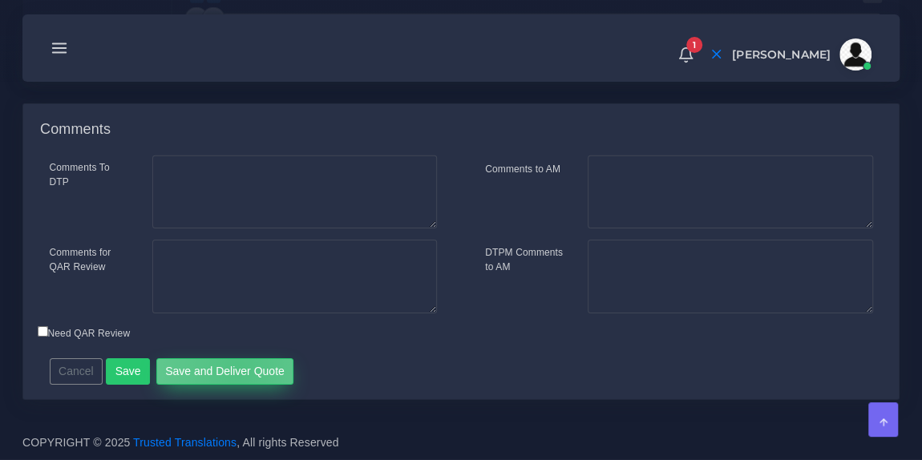
click at [232, 370] on button "Save and Deliver Quote" at bounding box center [225, 371] width 138 height 27
